Goal: Information Seeking & Learning: Learn about a topic

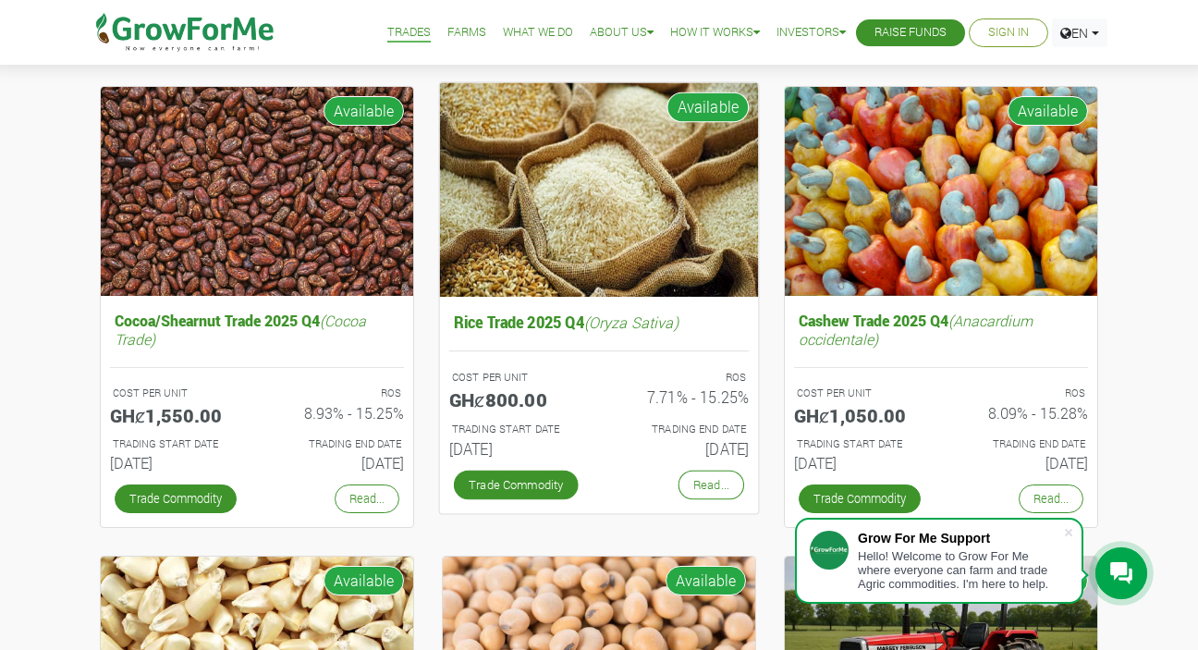
scroll to position [246, 0]
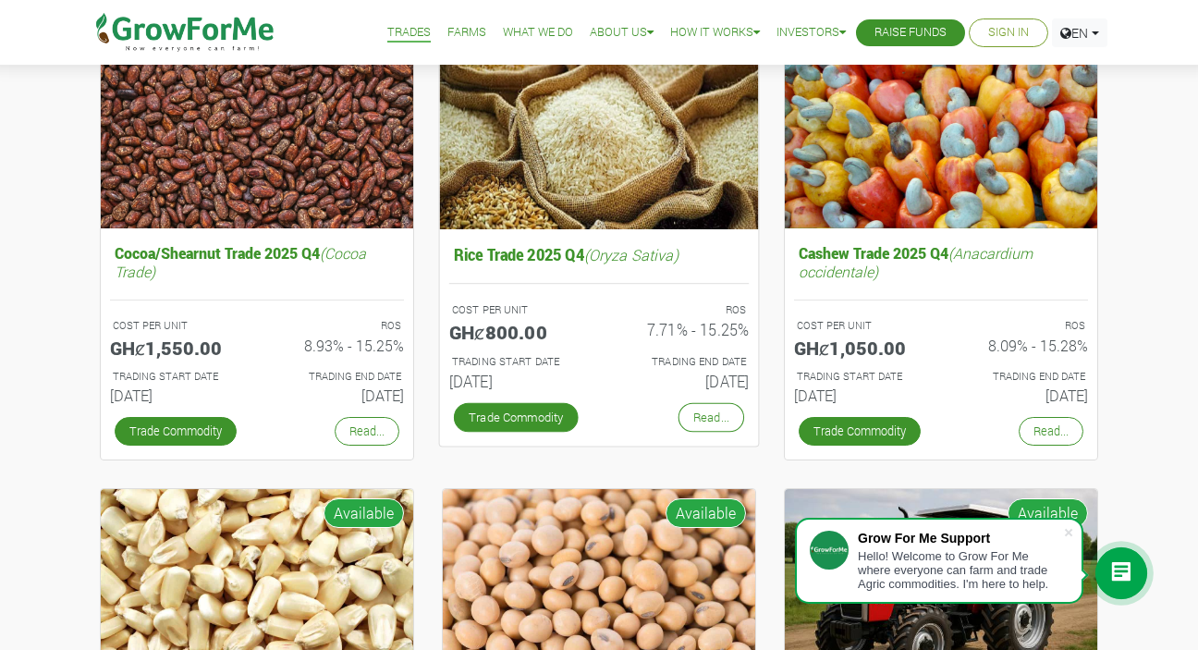
click at [482, 375] on h6 "[DATE]" at bounding box center [517, 381] width 136 height 18
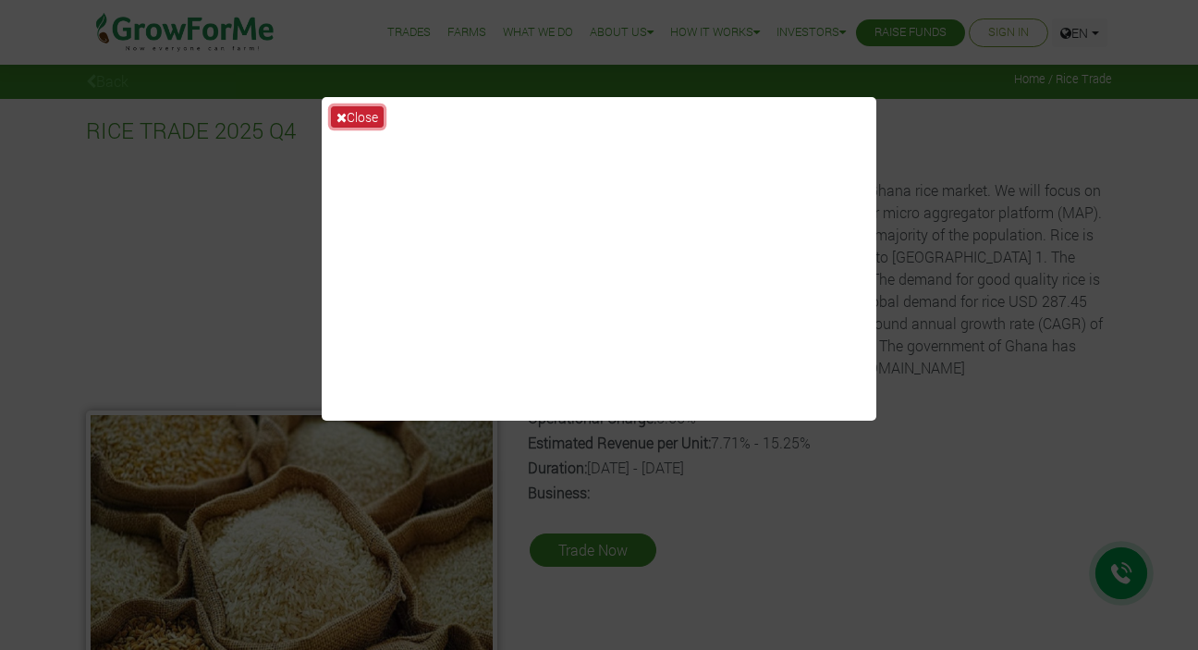
click at [368, 119] on button "Close" at bounding box center [357, 116] width 53 height 21
